Goal: Transaction & Acquisition: Purchase product/service

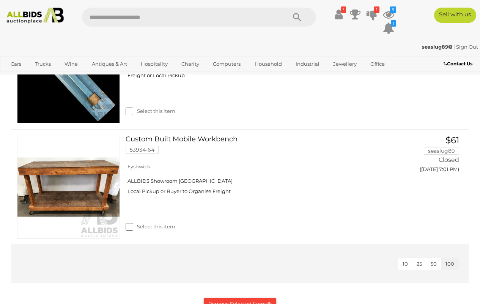
scroll to position [1027, 0]
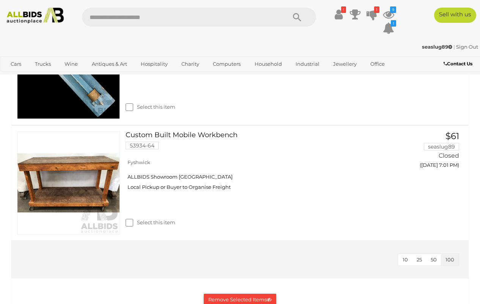
click at [247, 294] on button "Remove Selected Items" at bounding box center [240, 300] width 73 height 12
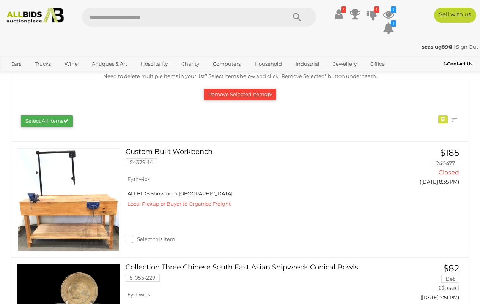
scroll to position [24, 0]
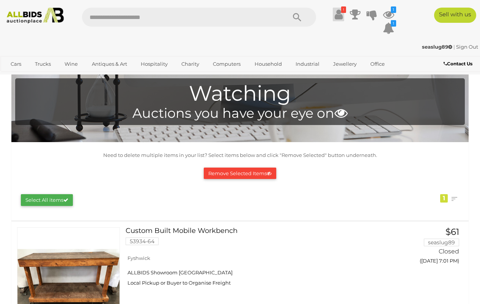
click at [338, 17] on icon at bounding box center [339, 15] width 8 height 14
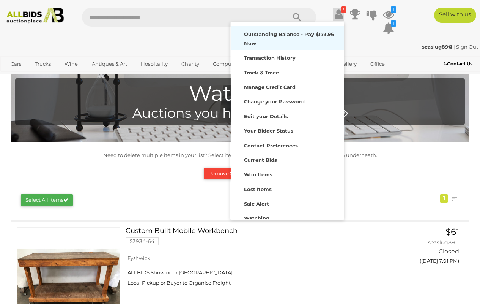
click at [270, 41] on strong "Outstanding Balance - Pay $173.96 Now" at bounding box center [289, 38] width 90 height 15
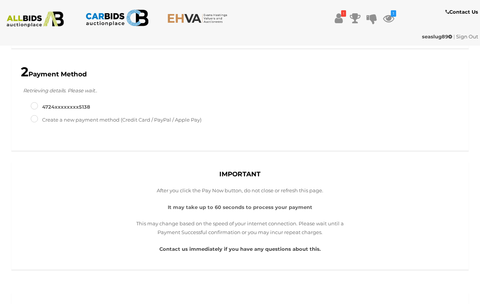
scroll to position [139, 0]
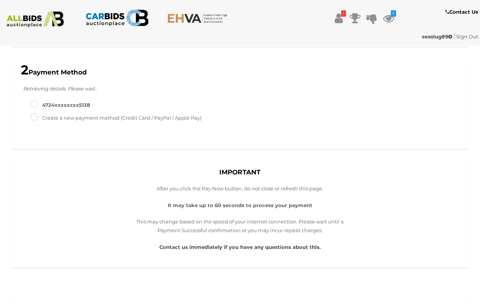
type input "**********"
type input "*"
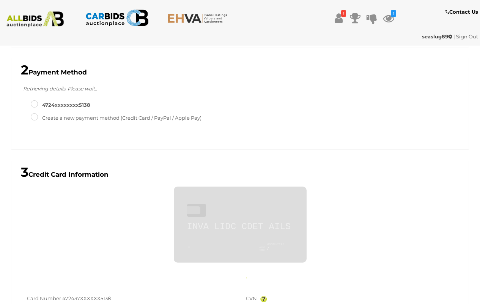
scroll to position [221, 0]
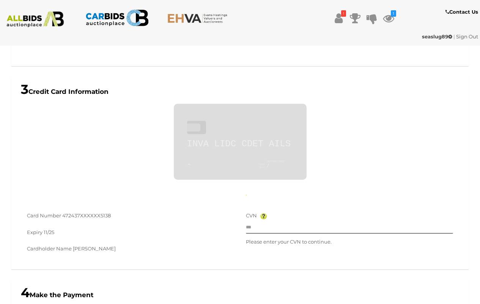
type input "**********"
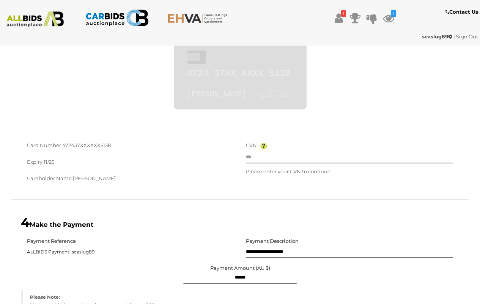
scroll to position [323, 0]
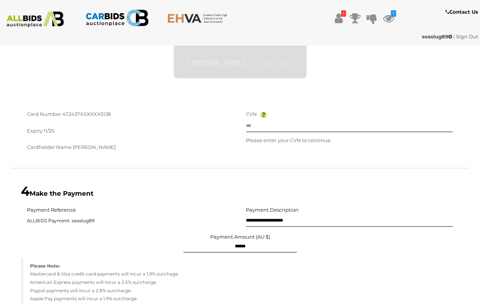
click at [332, 118] on div "CVN" at bounding box center [350, 121] width 208 height 22
click at [306, 131] on div "CVN Please enter your CVN to continue." at bounding box center [350, 127] width 208 height 35
click at [306, 129] on input "text" at bounding box center [350, 126] width 208 height 11
type input "***"
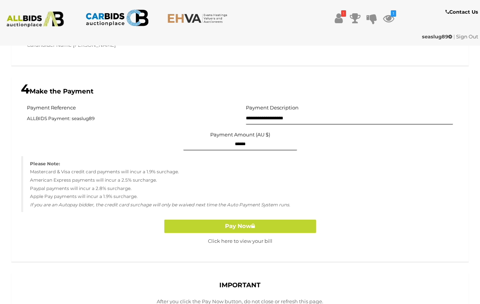
scroll to position [427, 0]
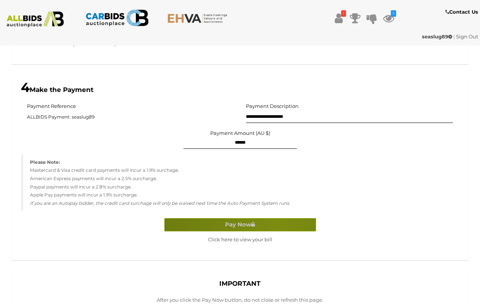
click at [278, 221] on button "Pay Now" at bounding box center [240, 224] width 152 height 13
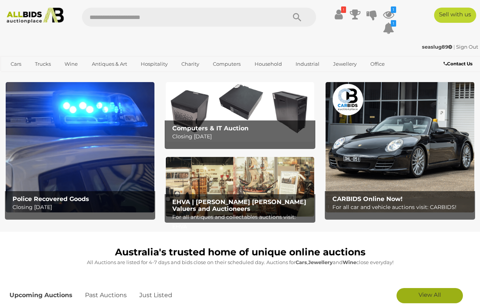
click at [430, 291] on span "View All" at bounding box center [430, 294] width 22 height 7
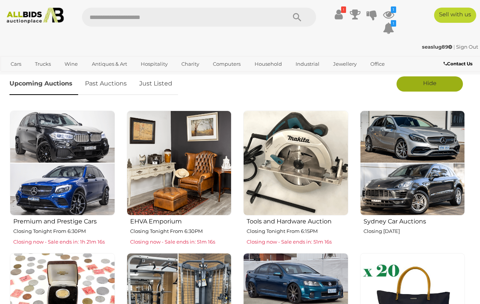
scroll to position [225, 0]
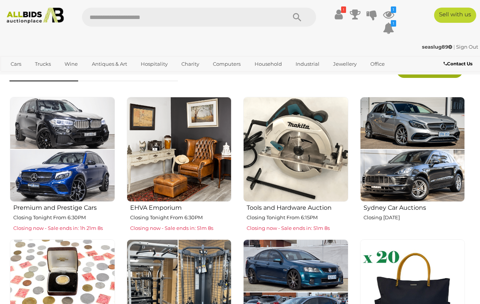
click at [293, 140] on img at bounding box center [295, 149] width 105 height 105
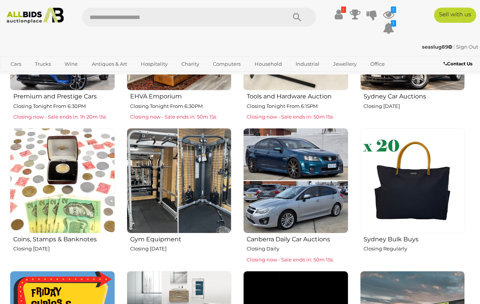
scroll to position [347, 0]
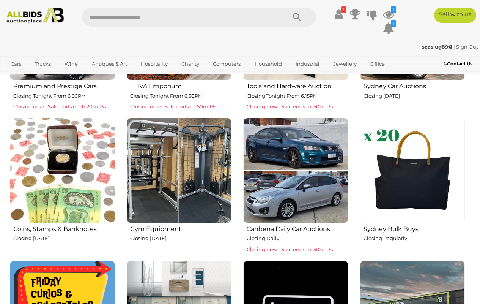
click at [160, 184] on img at bounding box center [179, 170] width 105 height 105
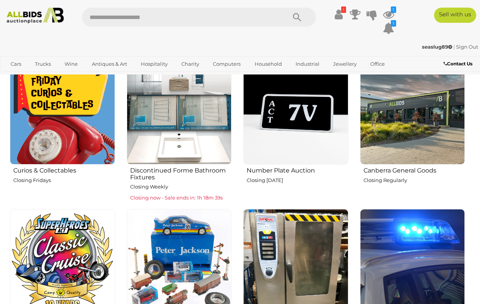
scroll to position [524, 0]
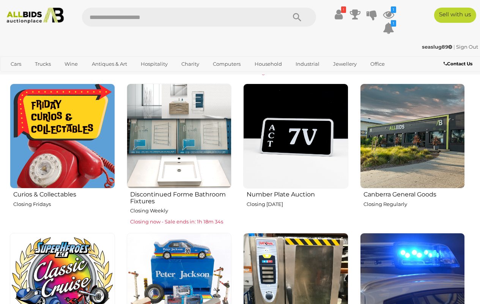
click at [62, 138] on img at bounding box center [62, 136] width 105 height 105
click at [176, 139] on img at bounding box center [179, 136] width 105 height 105
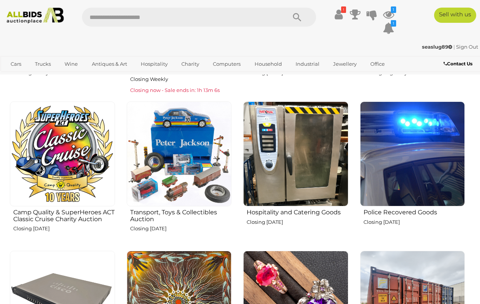
click at [193, 147] on img at bounding box center [179, 153] width 105 height 105
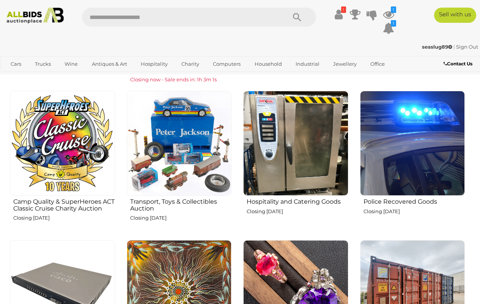
scroll to position [687, 0]
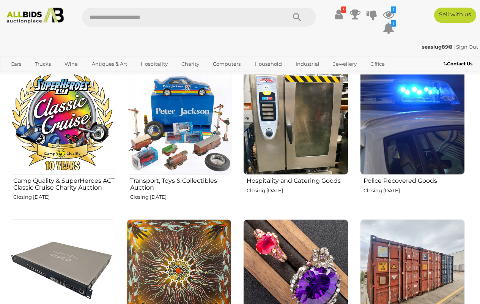
click at [267, 123] on img at bounding box center [295, 122] width 105 height 105
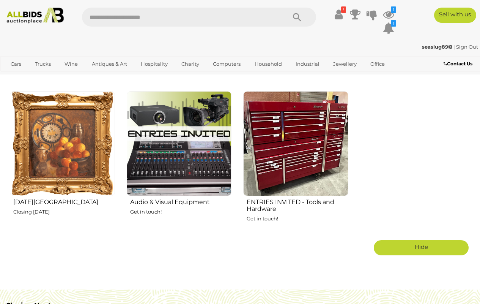
scroll to position [950, 0]
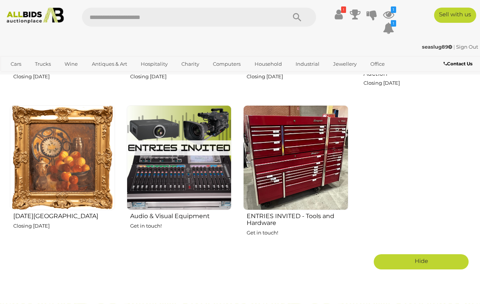
click at [35, 159] on img at bounding box center [62, 157] width 105 height 105
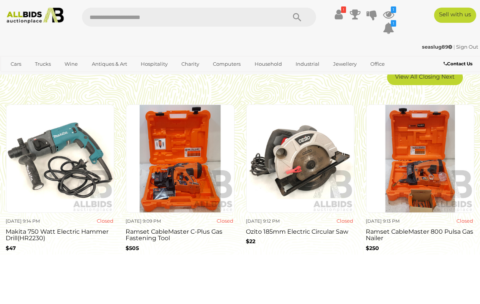
scroll to position [1186, 0]
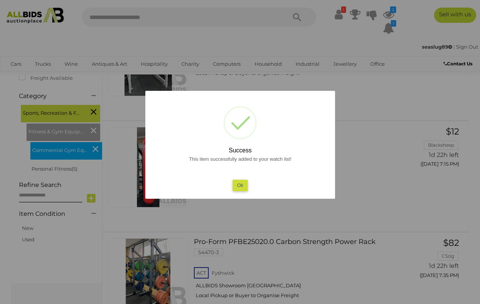
scroll to position [186, 0]
click at [237, 188] on button "Ok" at bounding box center [240, 185] width 16 height 11
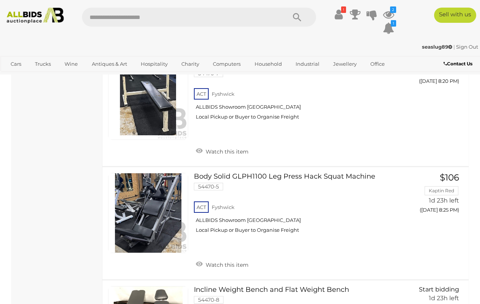
scroll to position [457, 0]
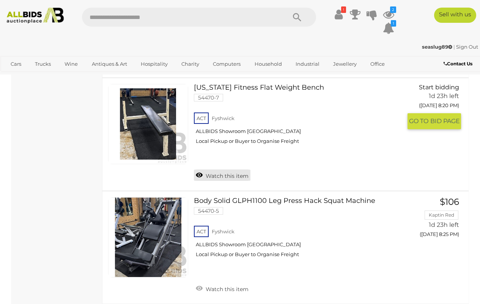
click at [201, 169] on link "Watch this item" at bounding box center [222, 174] width 57 height 11
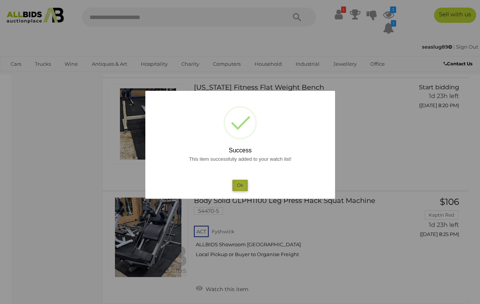
click at [241, 186] on button "Ok" at bounding box center [240, 185] width 16 height 11
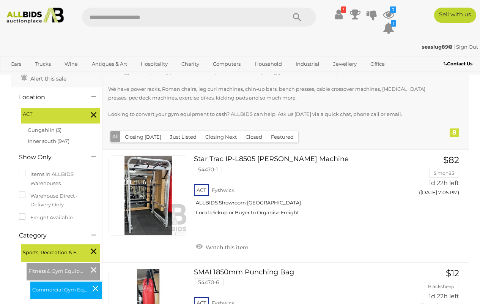
scroll to position [48, 0]
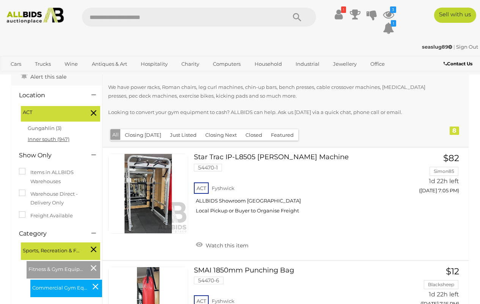
click at [42, 138] on link "Inner south (947)" at bounding box center [49, 139] width 42 height 6
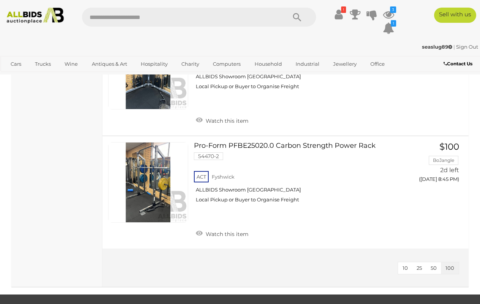
scroll to position [850, 0]
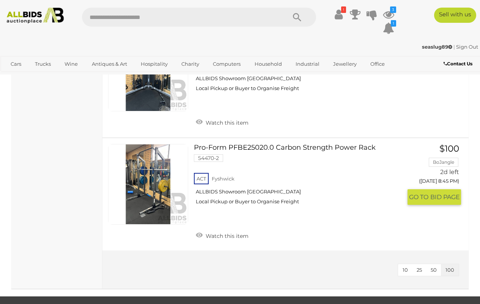
click at [474, 220] on div "Pro-Form PFBE25020.0 Carbon Strength Power Rack 54470-2 ACT Fyshwick ALLBIDS Sh…" at bounding box center [286, 194] width 378 height 112
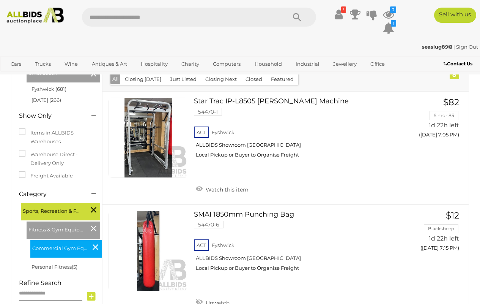
scroll to position [100, 0]
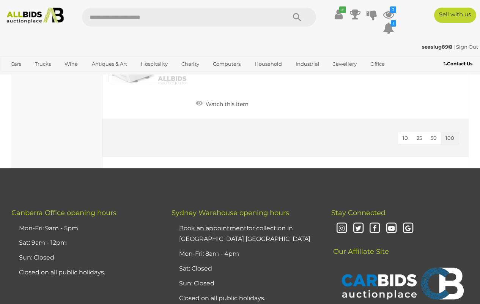
scroll to position [2375, 0]
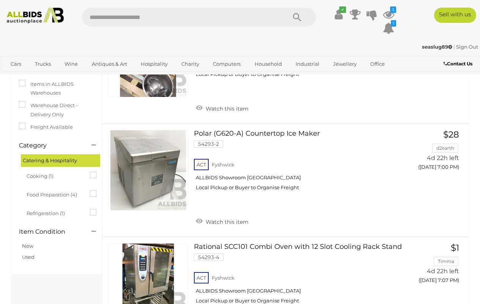
scroll to position [114, 0]
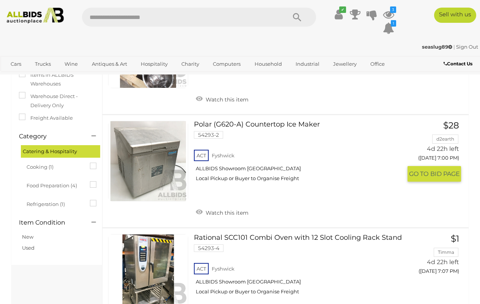
click at [133, 153] on link at bounding box center [148, 161] width 80 height 80
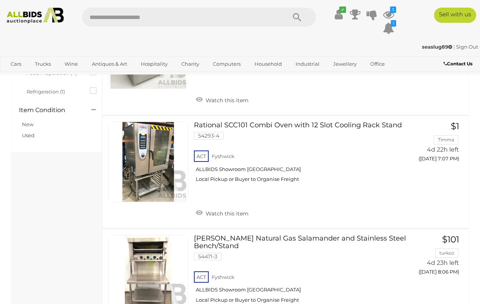
scroll to position [0, 0]
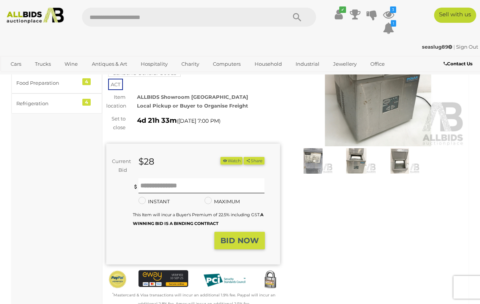
scroll to position [92, 0]
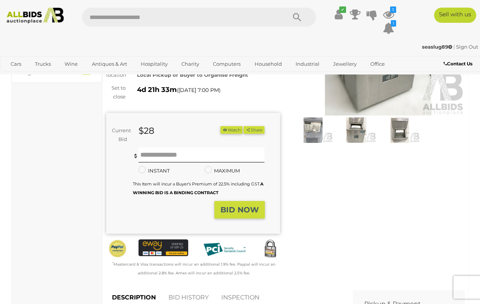
click at [310, 141] on img at bounding box center [313, 129] width 39 height 25
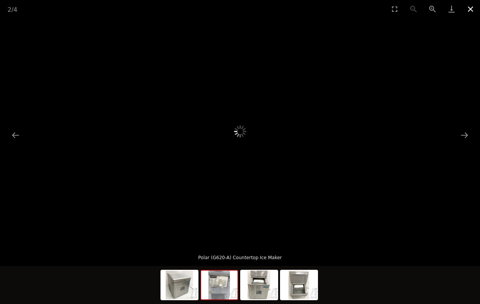
click at [469, 7] on button "Close gallery" at bounding box center [470, 9] width 19 height 18
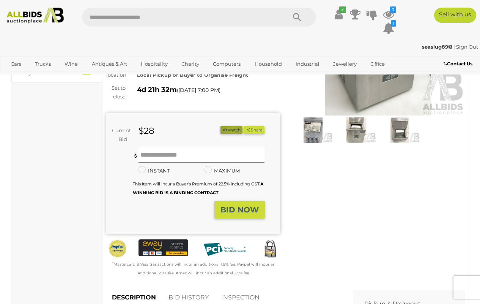
click at [243, 128] on button "Watch" at bounding box center [232, 130] width 22 height 8
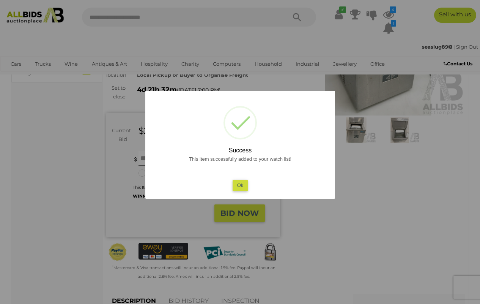
click at [240, 186] on button "Ok" at bounding box center [240, 185] width 16 height 11
